Goal: Task Accomplishment & Management: Manage account settings

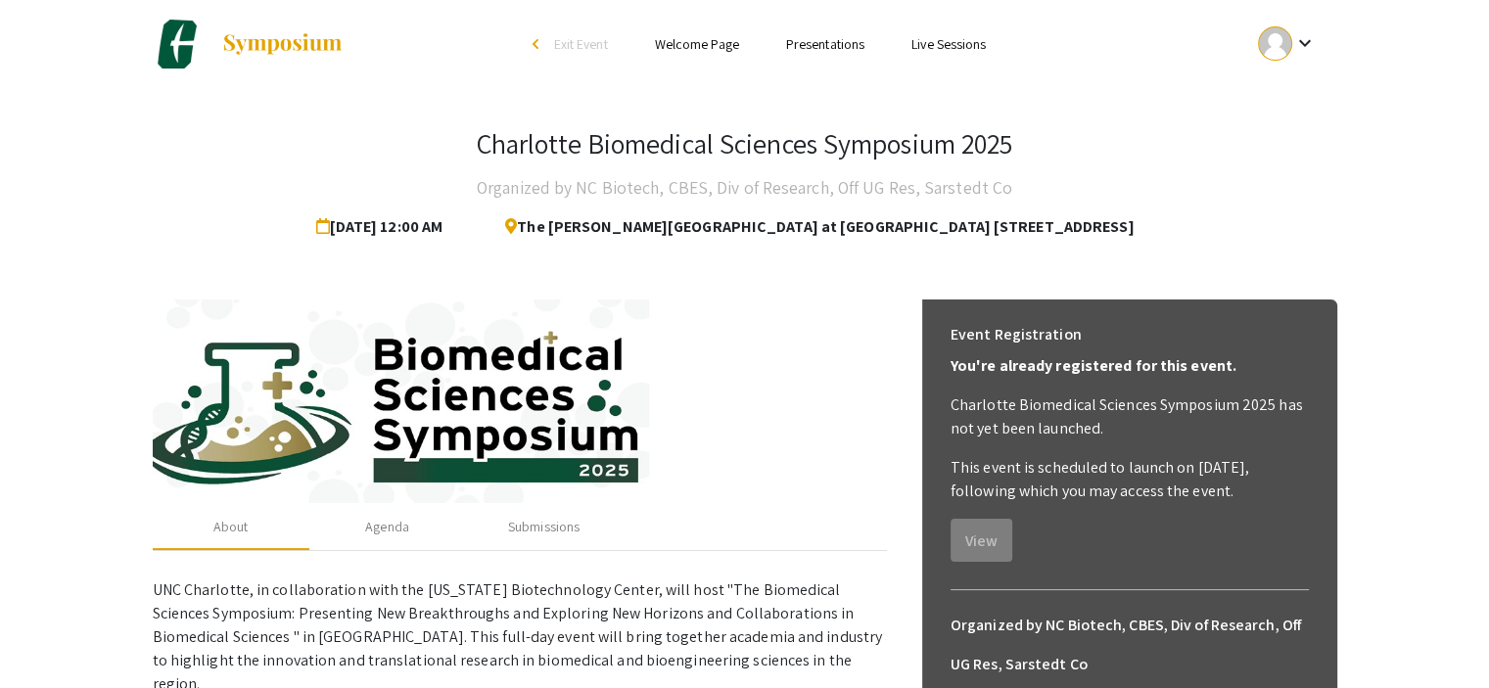
click at [1246, 46] on button "keyboard_arrow_down" at bounding box center [1287, 44] width 99 height 44
click at [1267, 42] on div at bounding box center [744, 344] width 1489 height 688
click at [823, 48] on link "Presentations" at bounding box center [825, 44] width 78 height 18
click at [822, 40] on link "Presentations" at bounding box center [825, 44] width 78 height 18
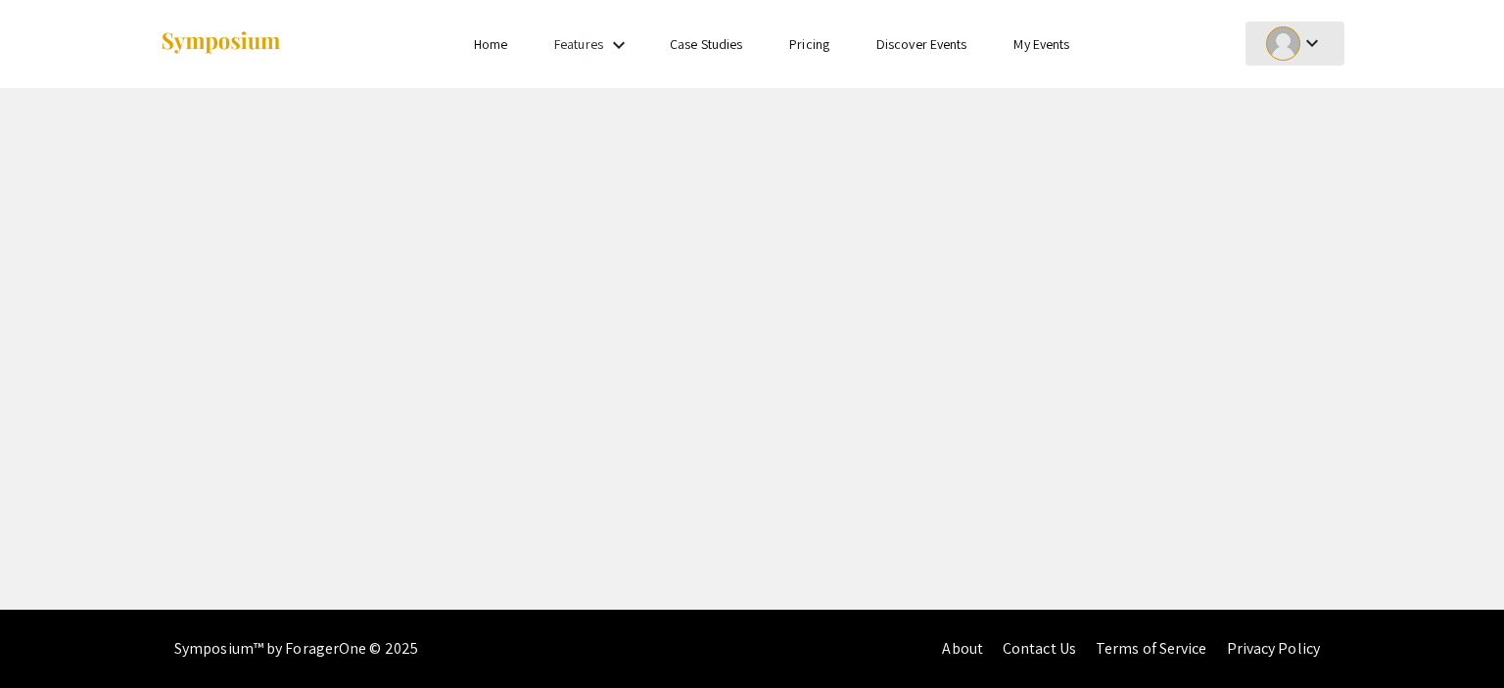
click at [1283, 35] on div at bounding box center [1283, 43] width 34 height 34
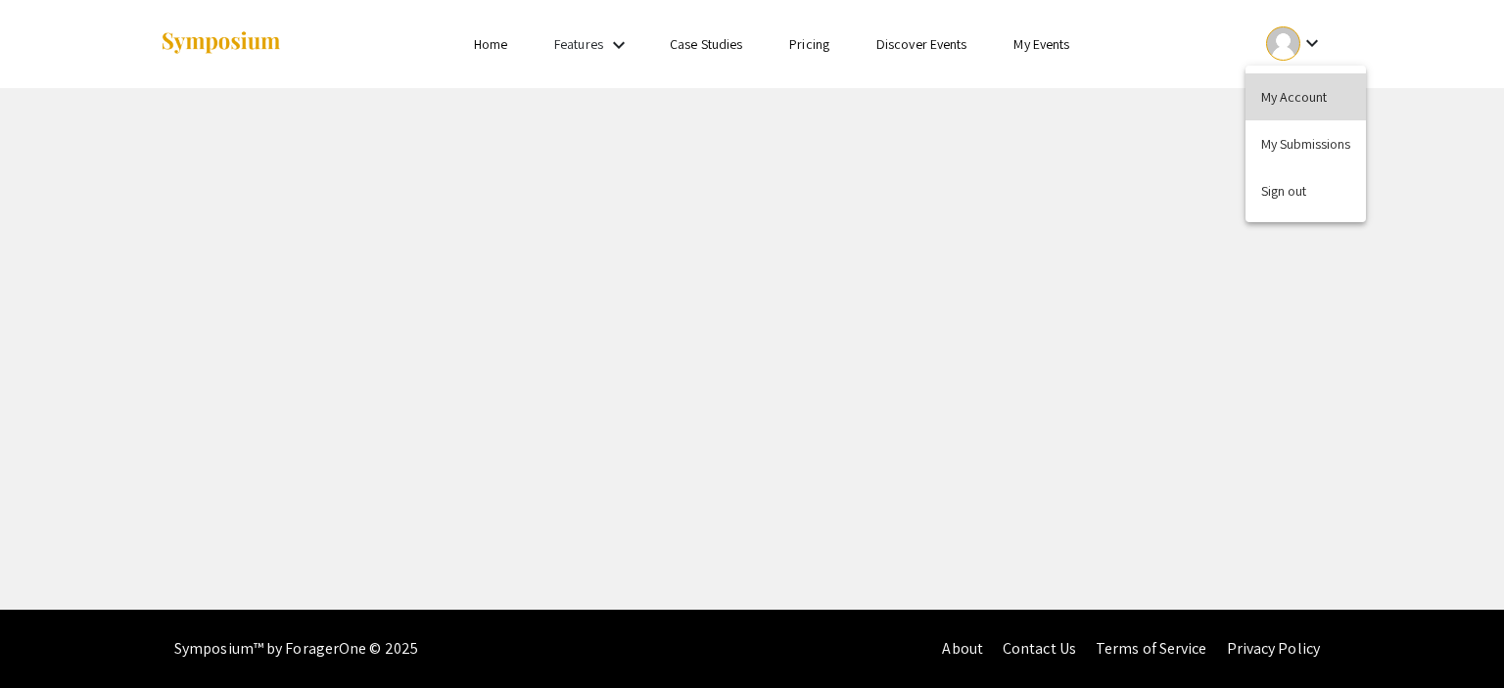
click at [1313, 102] on button "My Account" at bounding box center [1306, 96] width 120 height 47
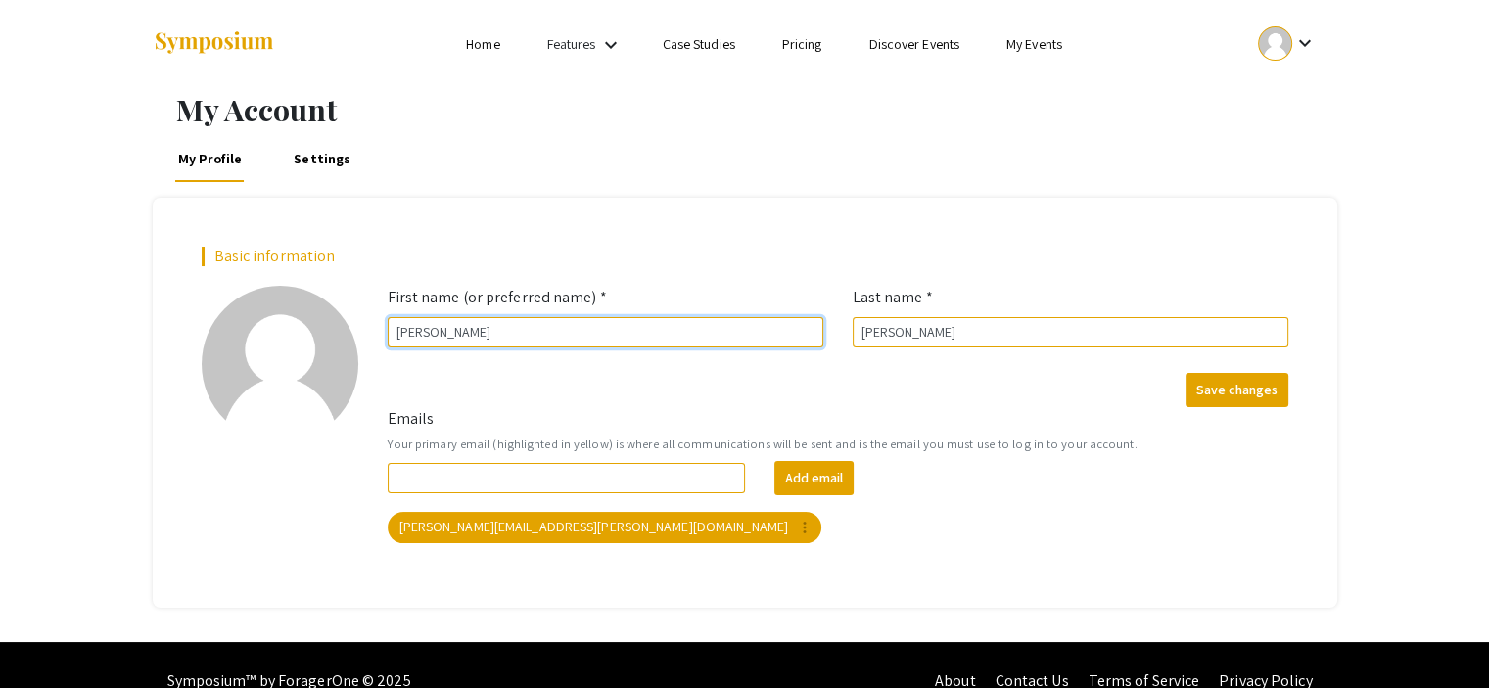
click at [568, 337] on input "Timothy" at bounding box center [606, 332] width 436 height 30
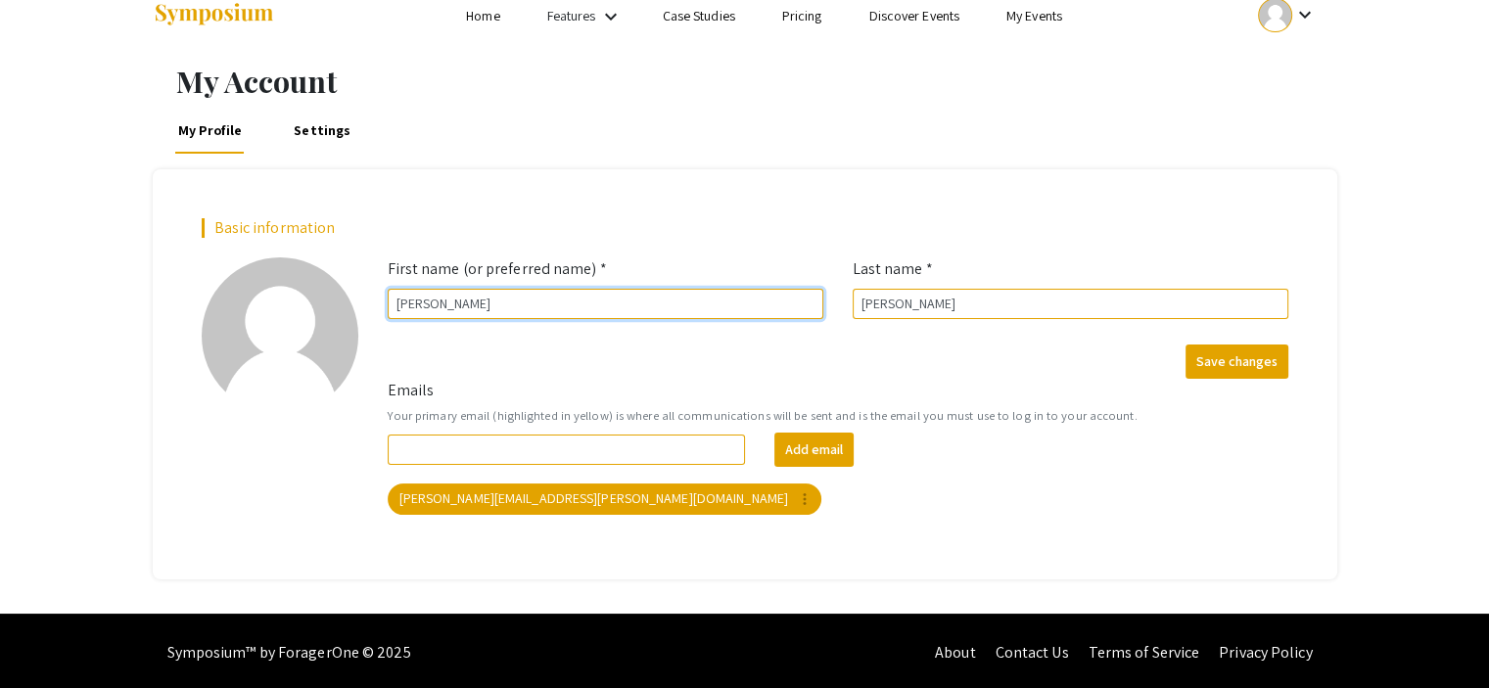
scroll to position [31, 0]
